Goal: Navigation & Orientation: Understand site structure

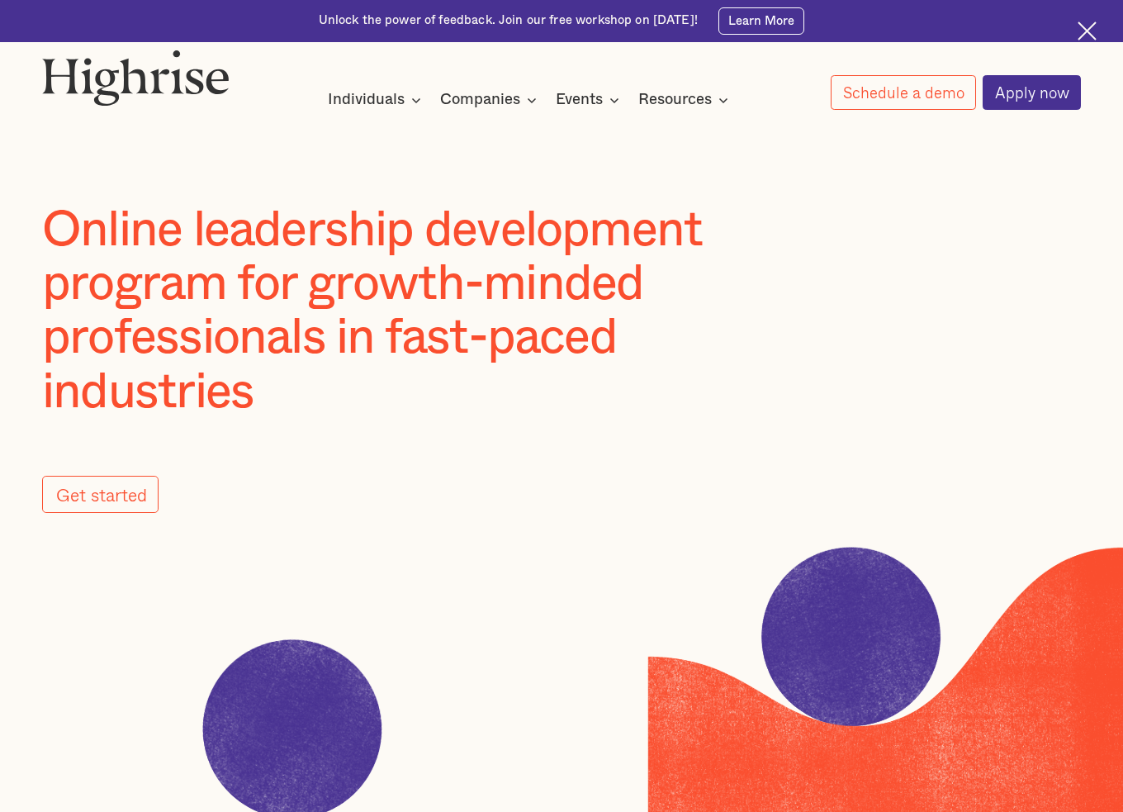
drag, startPoint x: 295, startPoint y: 703, endPoint x: 449, endPoint y: 715, distance: 155.0
click at [449, 715] on image at bounding box center [293, 729] width 412 height 412
click at [806, 621] on image at bounding box center [887, 683] width 478 height 275
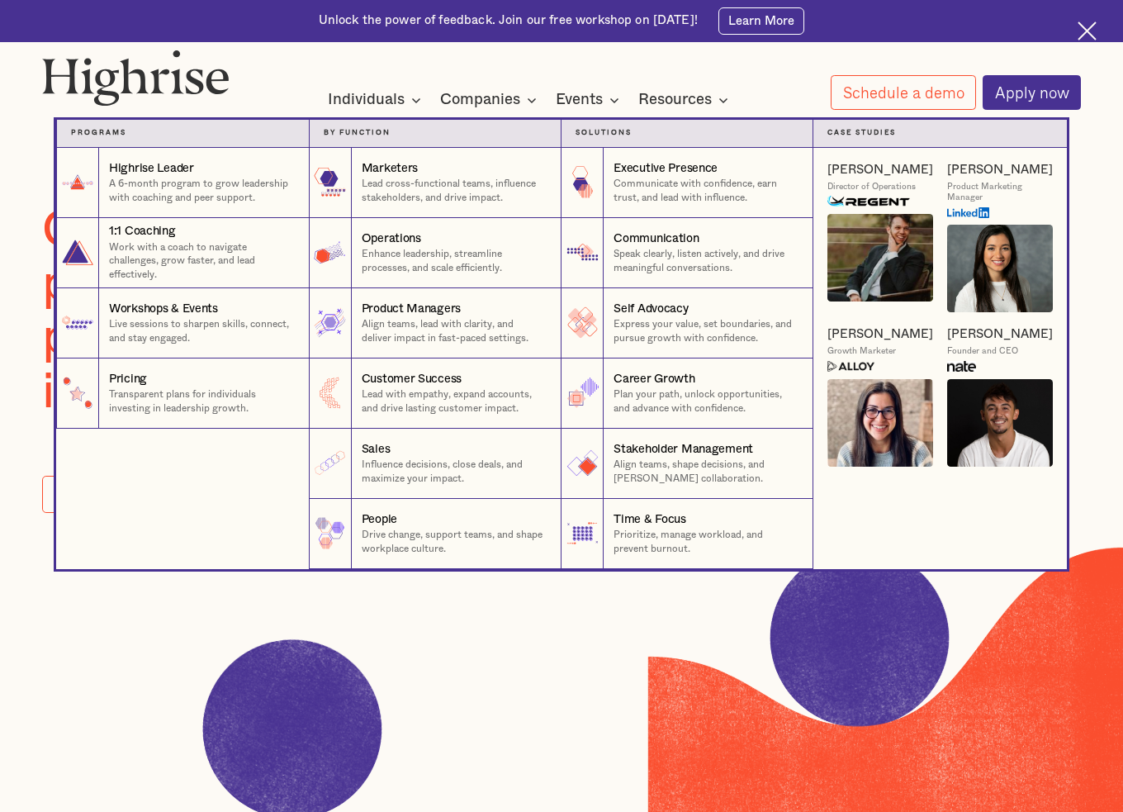
click at [410, 107] on nav "Programs 1 Highrise Leader A 6-month program to grow leadership with coaching a…" at bounding box center [561, 330] width 991 height 477
click at [529, 101] on nav "Programs 1 Highrise Leader A 6-month program to grow leadership with coaching a…" at bounding box center [561, 330] width 991 height 477
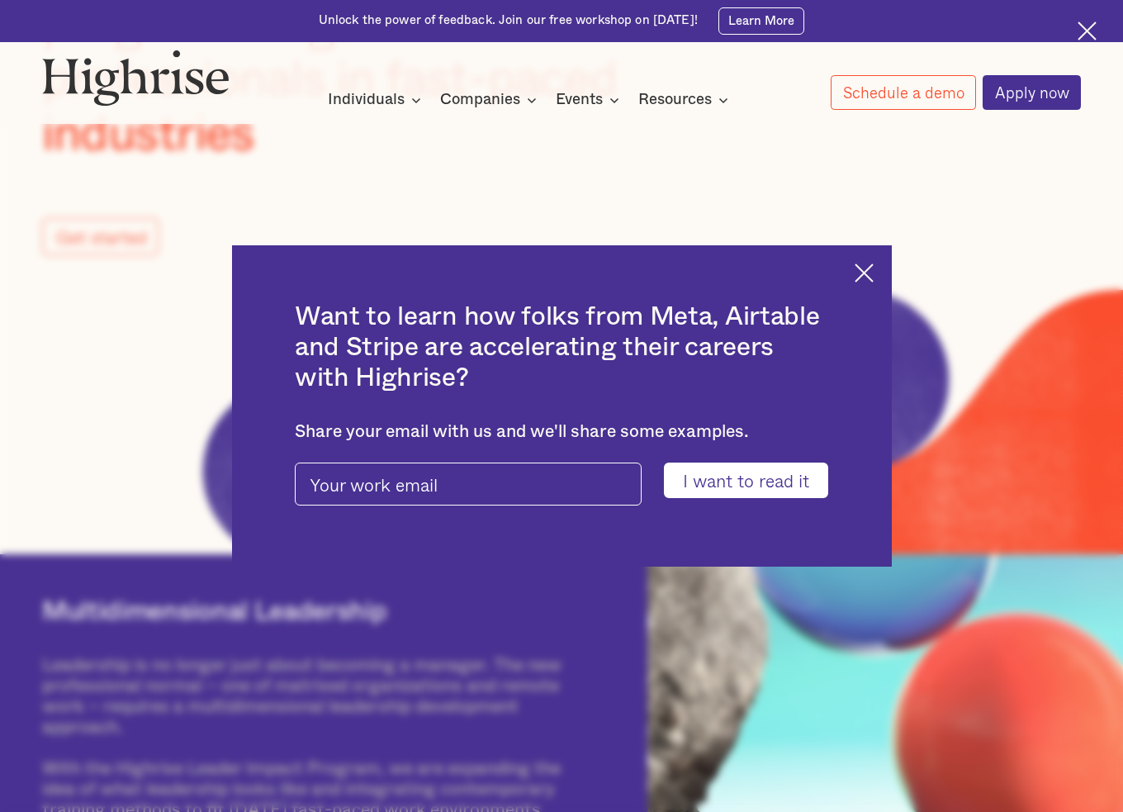
scroll to position [275, 0]
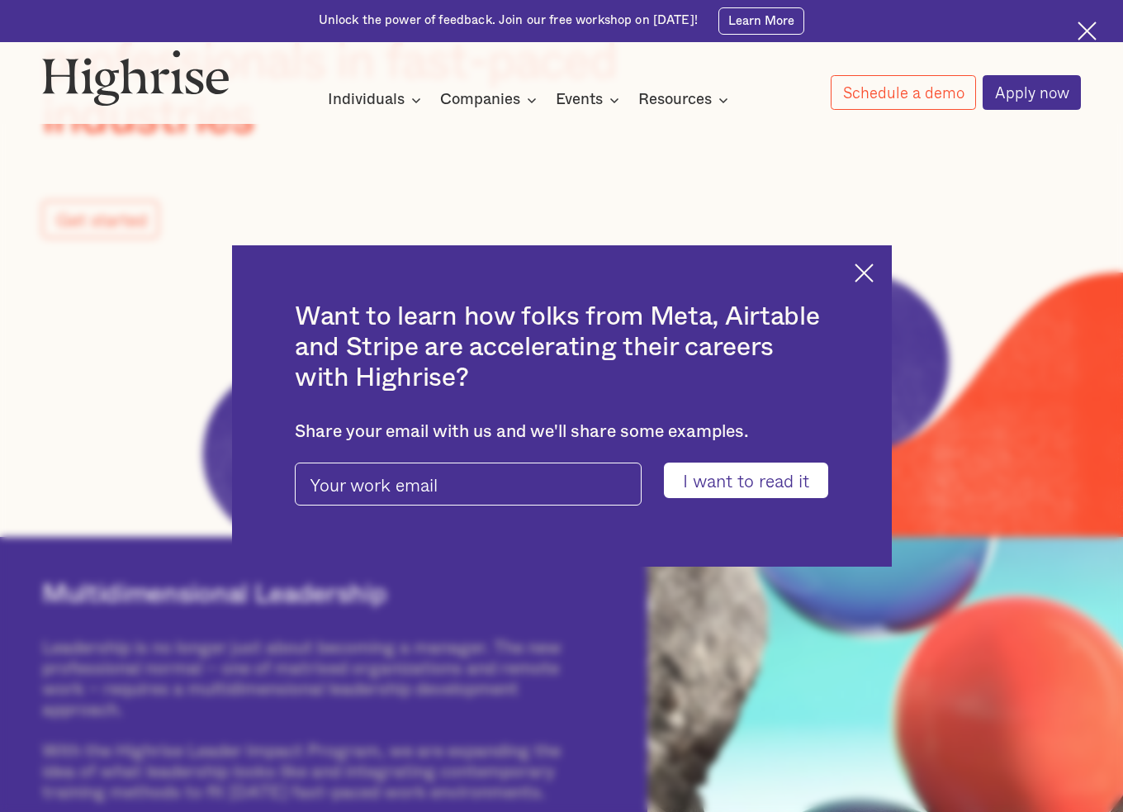
click at [1087, 28] on img at bounding box center [1087, 30] width 19 height 19
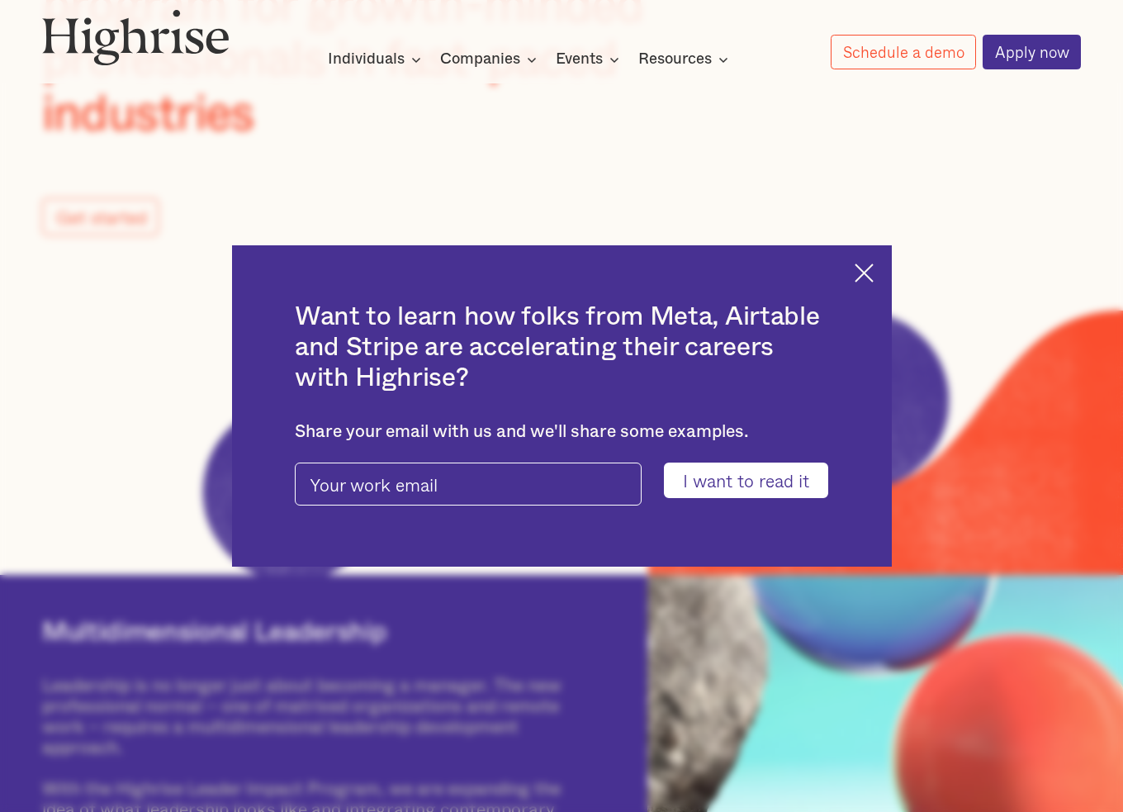
scroll to position [232, 0]
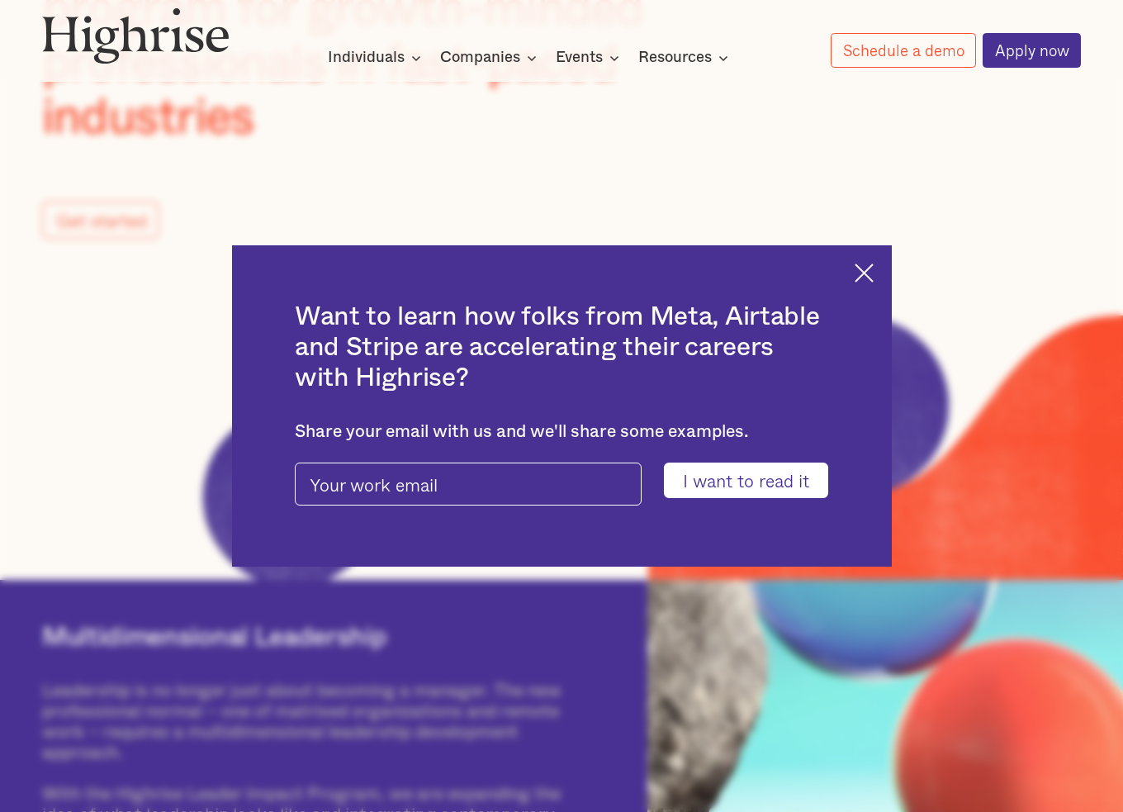
click at [874, 268] on img at bounding box center [864, 273] width 19 height 19
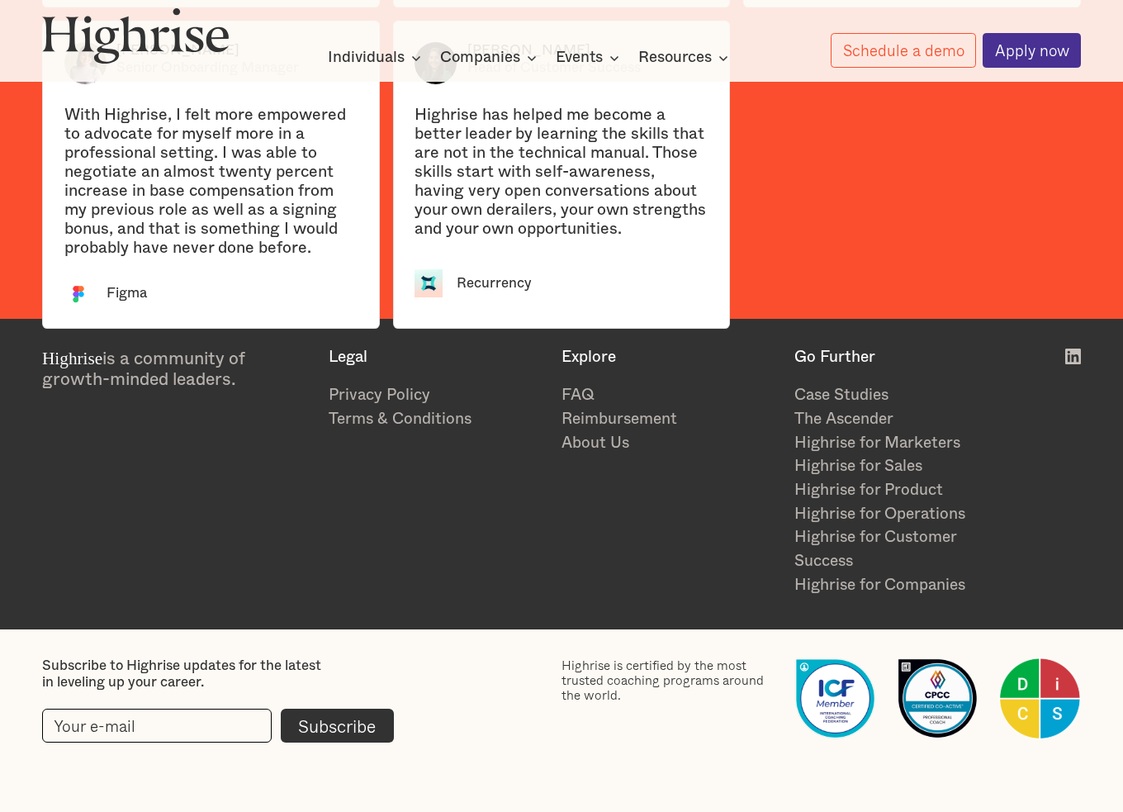
scroll to position [3360, 0]
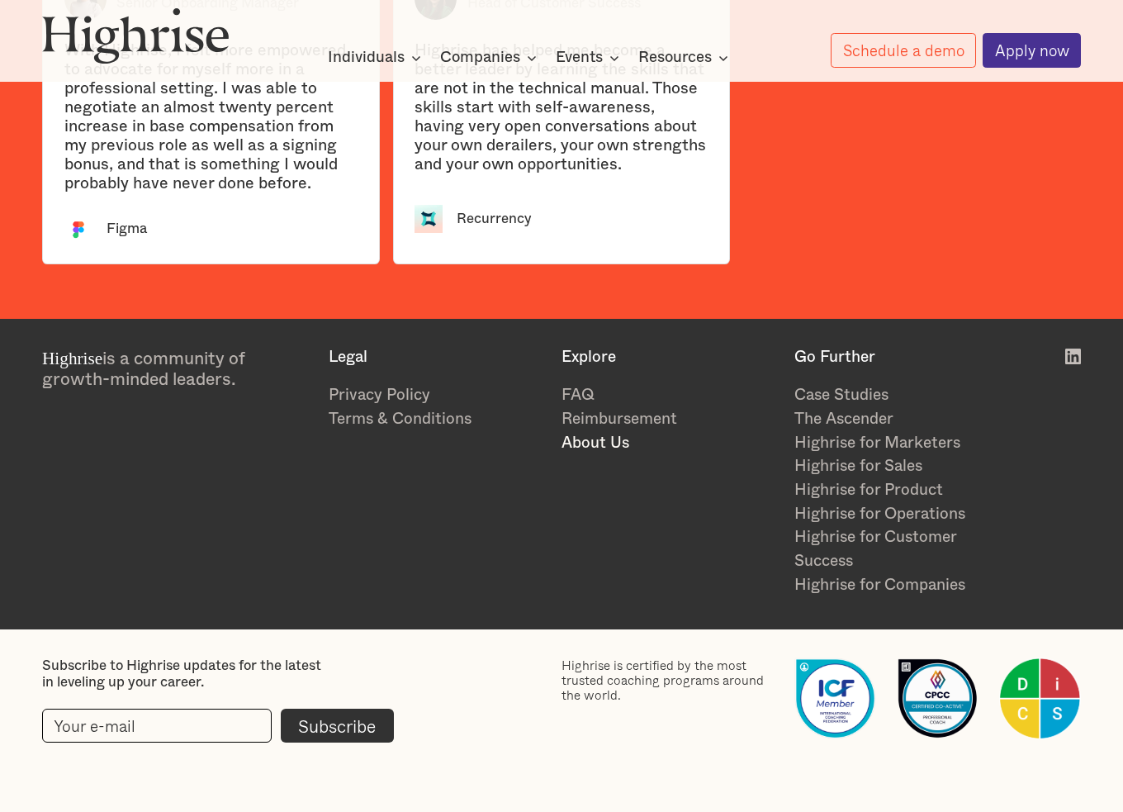
click at [611, 438] on link "About Us" at bounding box center [670, 444] width 216 height 24
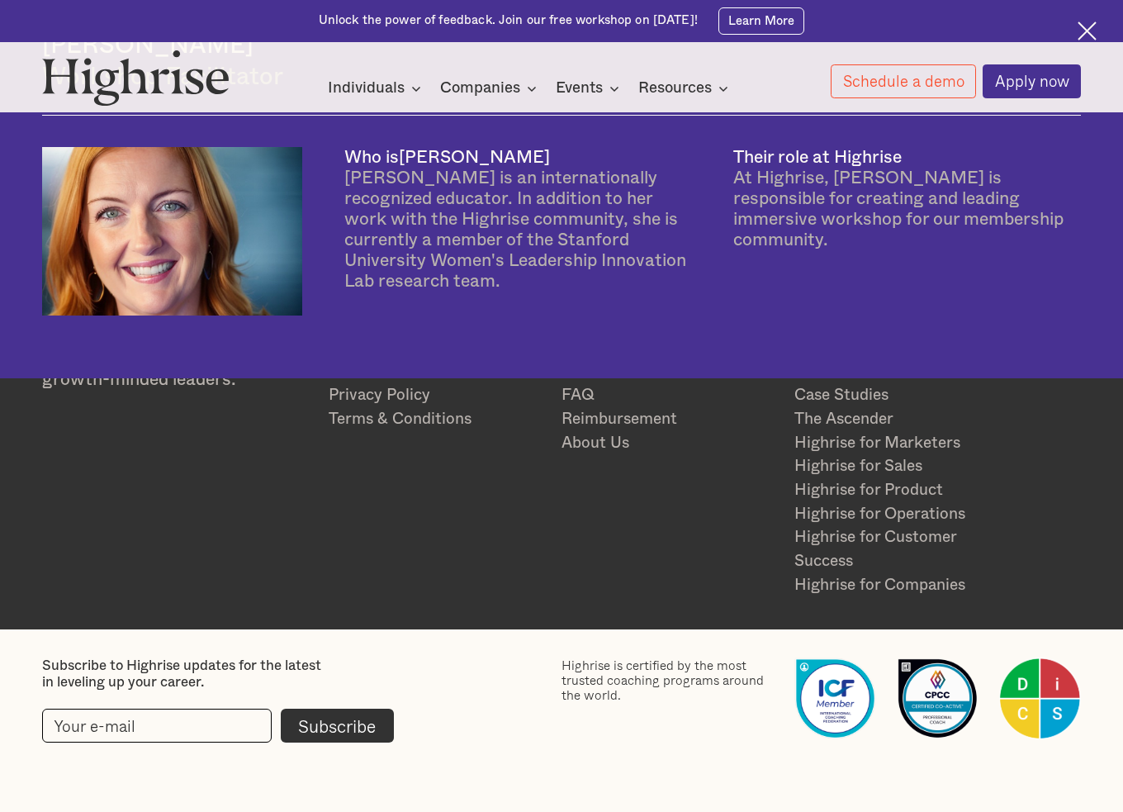
scroll to position [3628, 0]
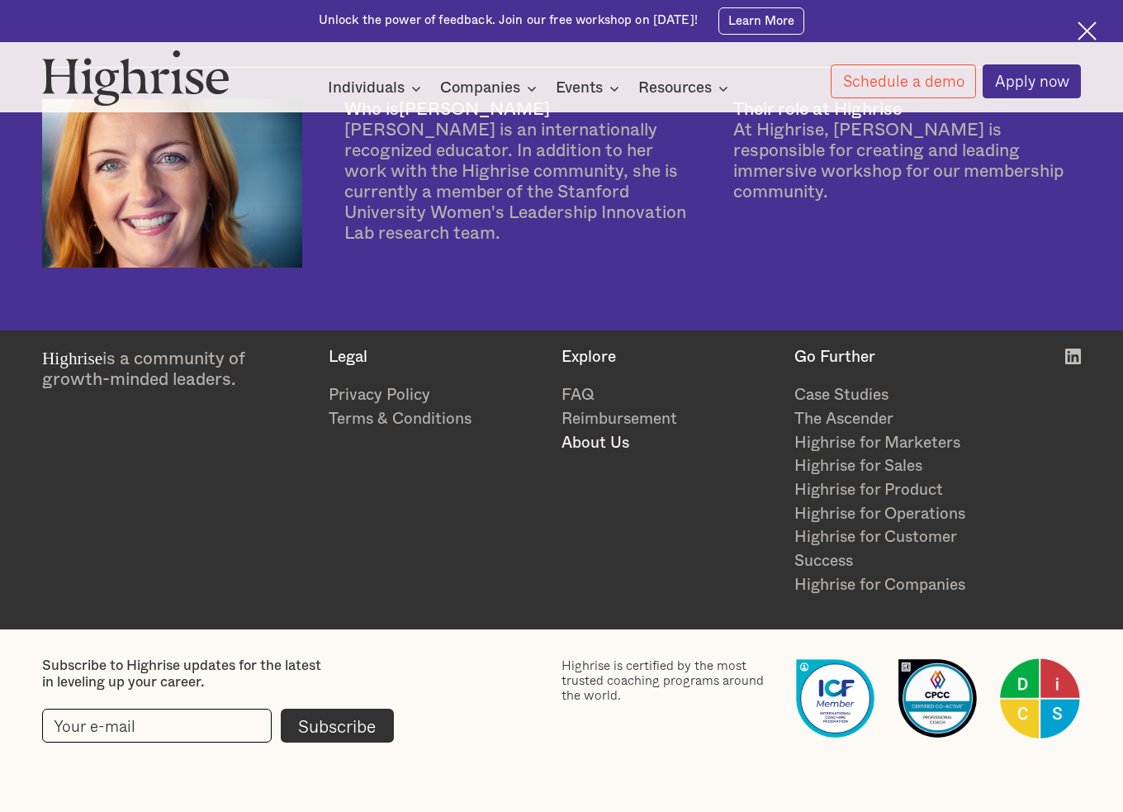
click at [594, 449] on link "About Us" at bounding box center [670, 444] width 216 height 24
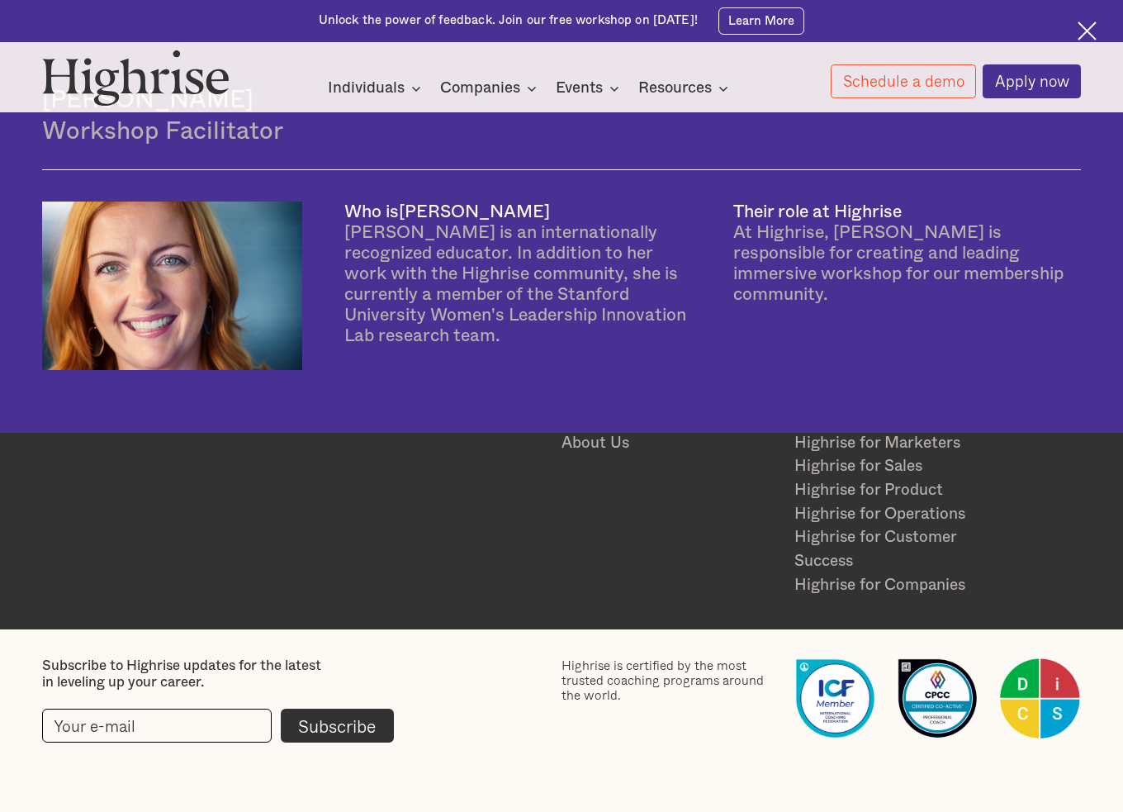
scroll to position [3628, 0]
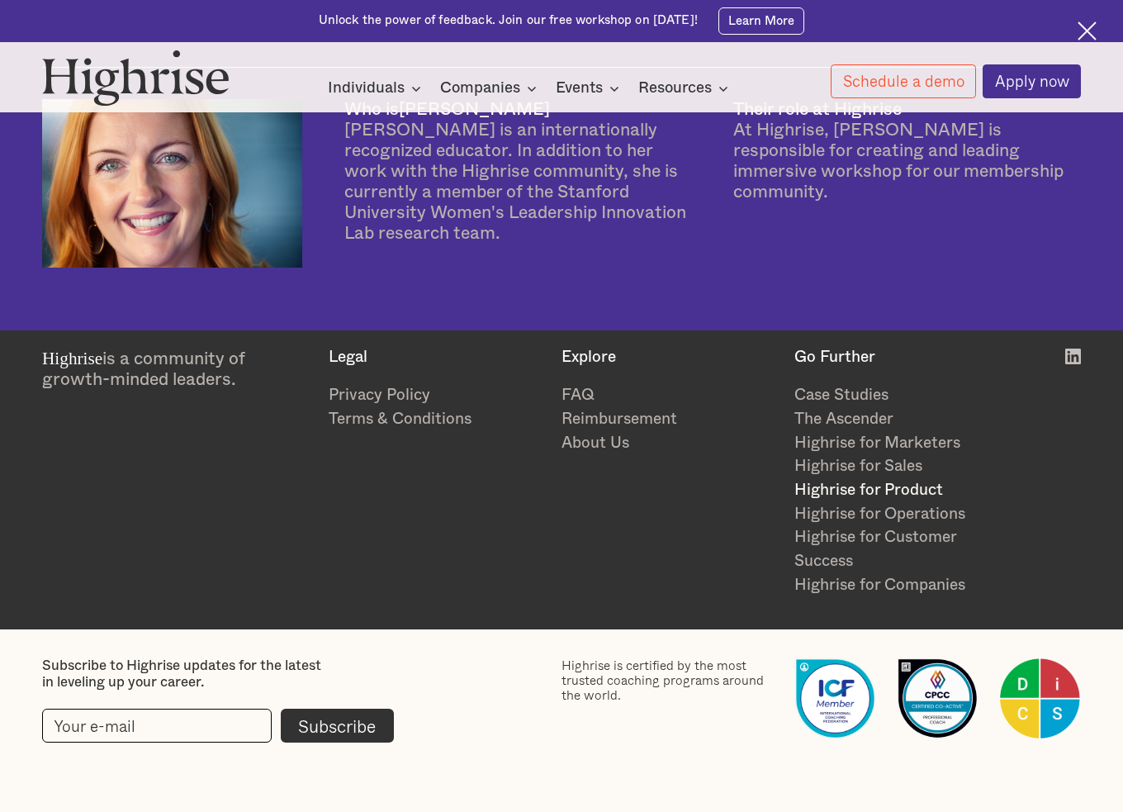
click at [866, 488] on link "Highrise for Product" at bounding box center [903, 491] width 216 height 24
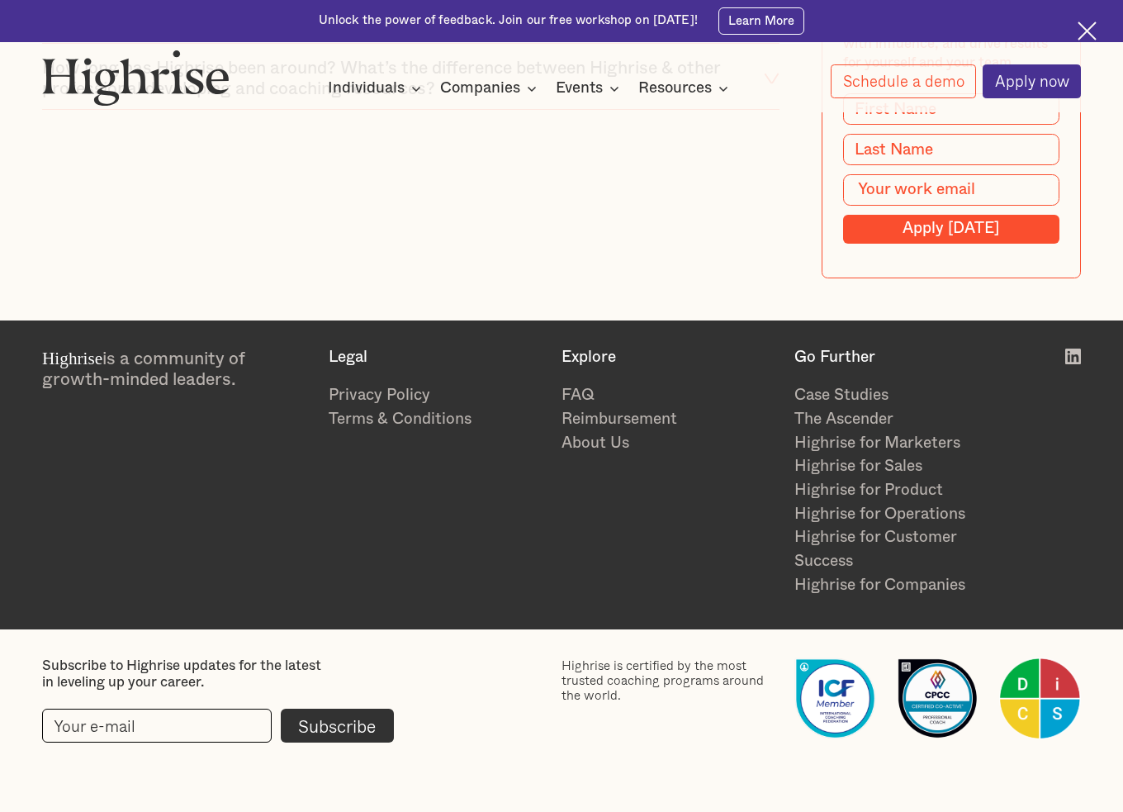
scroll to position [6628, 0]
click at [839, 560] on link "Highrise for Customer Success" at bounding box center [903, 549] width 216 height 47
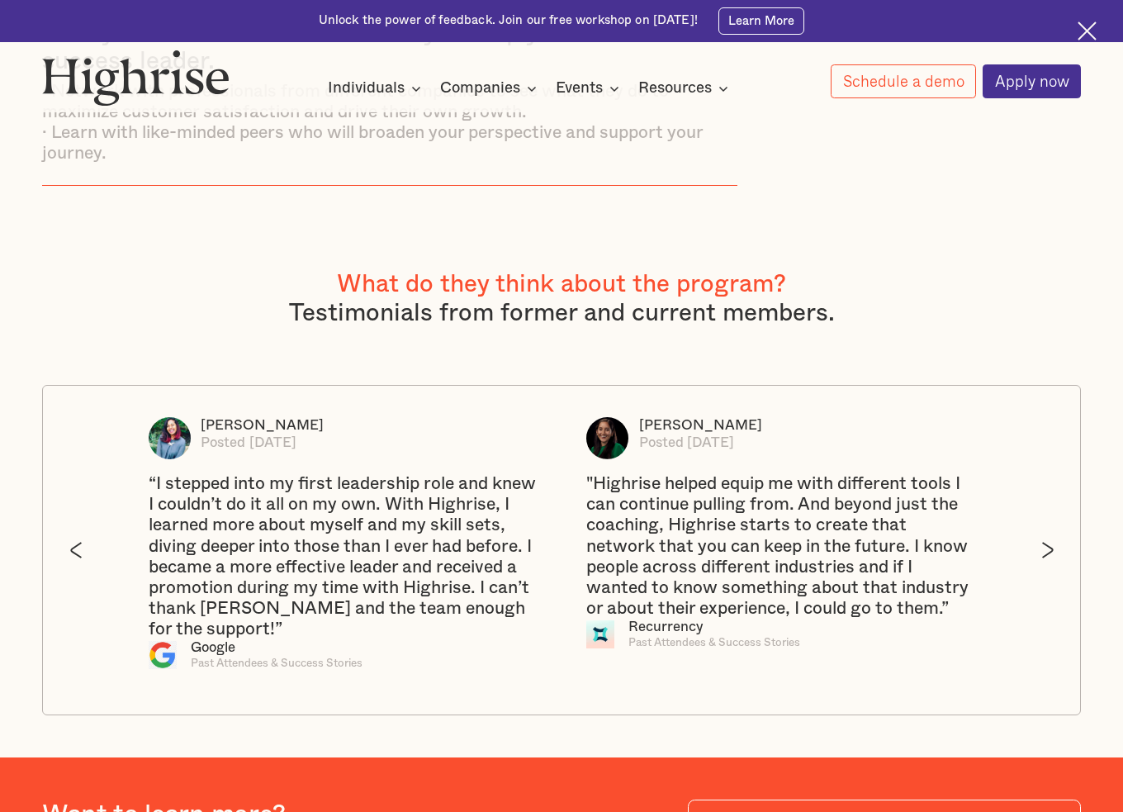
scroll to position [2891, 0]
